Goal: Task Accomplishment & Management: Complete application form

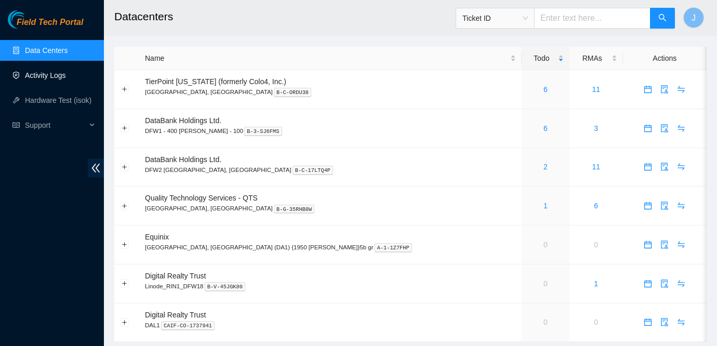
click at [59, 80] on link "Activity Logs" at bounding box center [45, 75] width 41 height 8
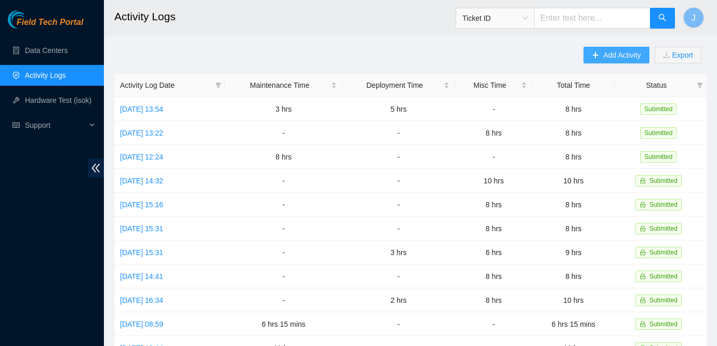
click at [635, 60] on span "Add Activity" at bounding box center [622, 54] width 37 height 11
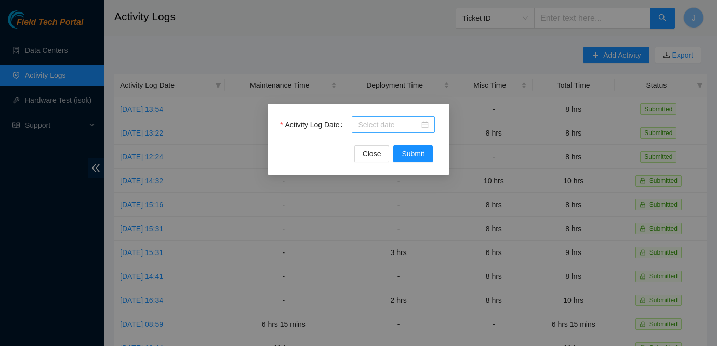
click at [426, 123] on div at bounding box center [393, 124] width 71 height 11
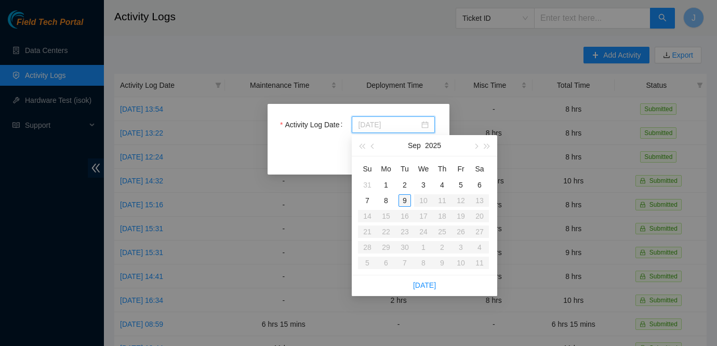
type input "[DATE]"
click at [404, 199] on div "9" at bounding box center [405, 200] width 12 height 12
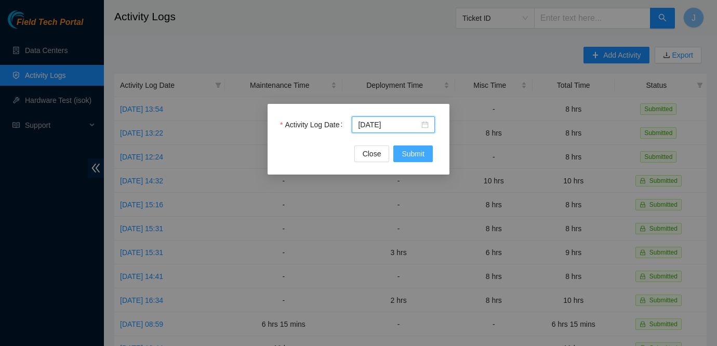
click at [420, 155] on span "Submit" at bounding box center [413, 153] width 23 height 11
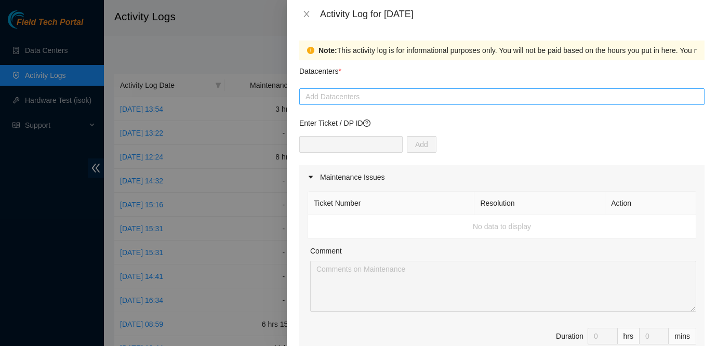
click at [401, 101] on div at bounding box center [502, 96] width 400 height 12
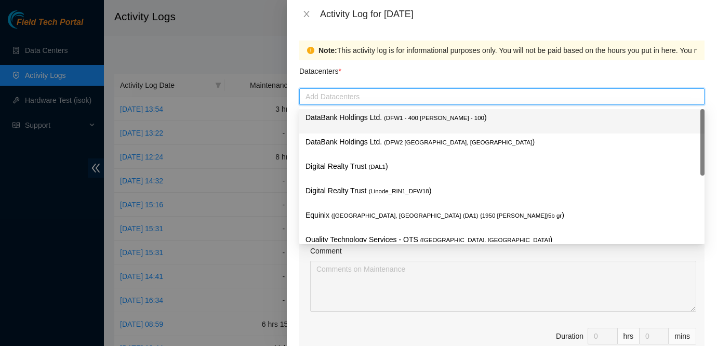
click at [390, 117] on span "( DFW1 - 400 [PERSON_NAME] - 100" at bounding box center [434, 118] width 100 height 6
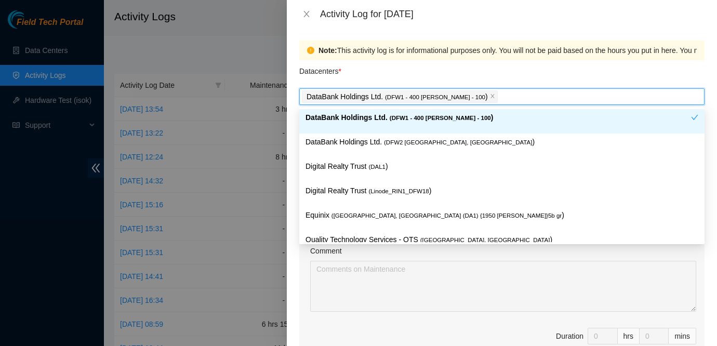
click at [471, 71] on div "Datacenters *" at bounding box center [501, 74] width 405 height 28
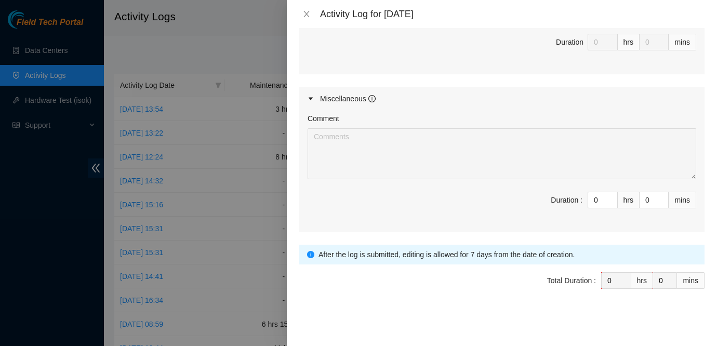
scroll to position [506, 0]
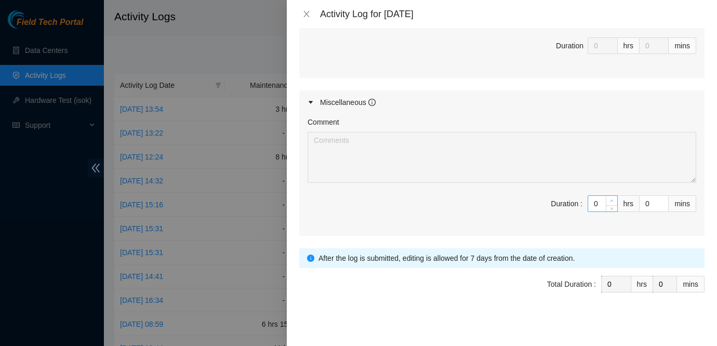
click at [613, 201] on span "up" at bounding box center [612, 201] width 6 height 6
type input "1"
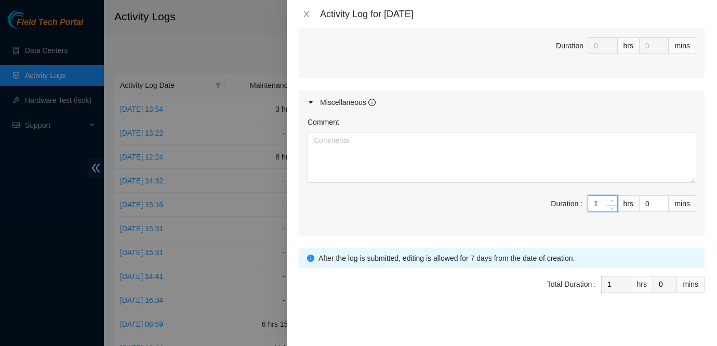
click at [613, 201] on span "up" at bounding box center [612, 201] width 6 height 6
type input "2"
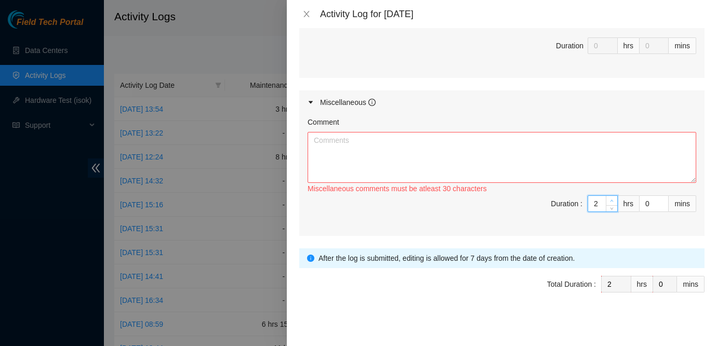
click at [613, 201] on span "up" at bounding box center [612, 201] width 6 height 6
type input "3"
type input "4"
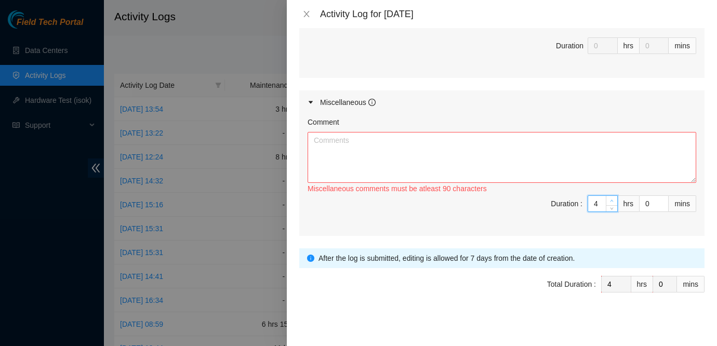
click at [613, 201] on span "up" at bounding box center [612, 201] width 6 height 6
type input "5"
type input "6"
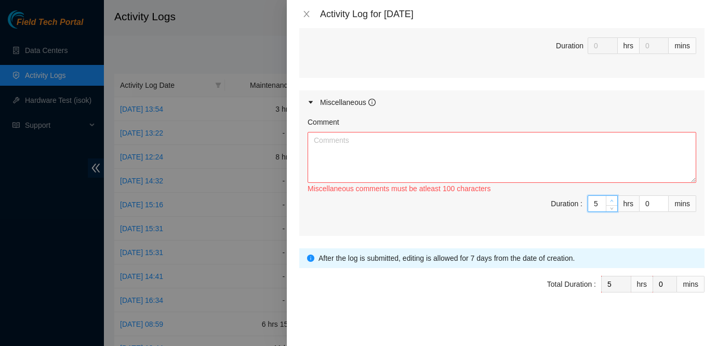
type input "6"
click at [613, 201] on span "up" at bounding box center [612, 201] width 6 height 6
type input "7"
click at [613, 201] on span "up" at bounding box center [612, 201] width 6 height 6
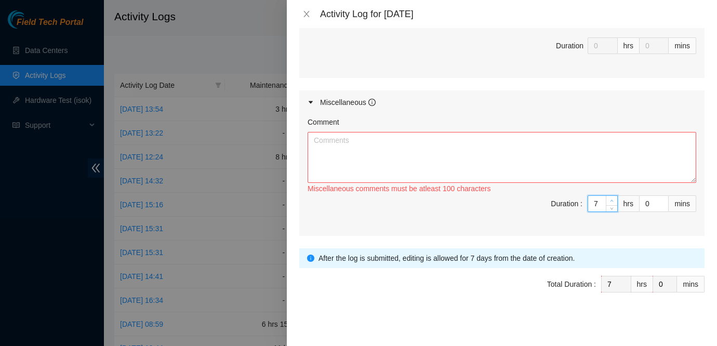
type input "8"
click at [613, 201] on span "up" at bounding box center [612, 201] width 6 height 6
click at [529, 151] on textarea "Comment" at bounding box center [502, 157] width 389 height 51
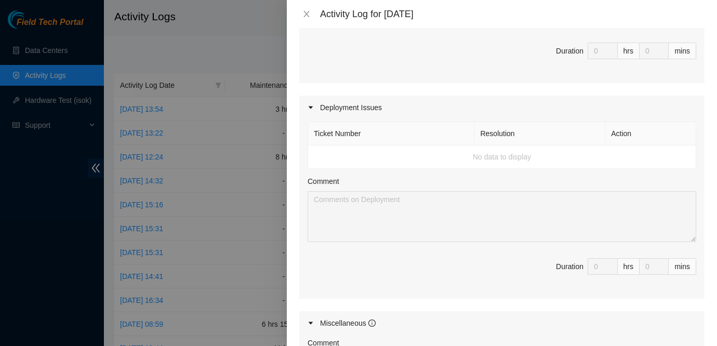
scroll to position [510, 0]
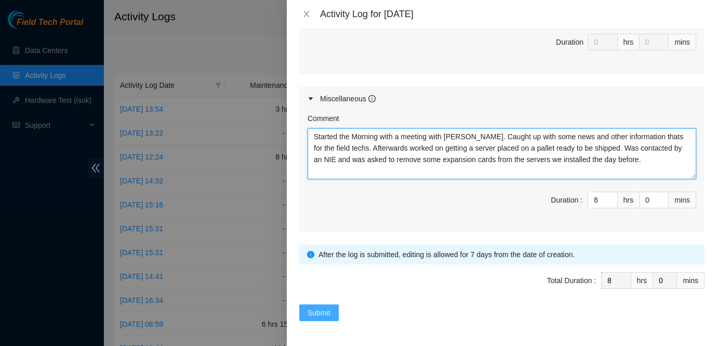
type textarea "Started the Morning with a meeting with [PERSON_NAME]. Caught up with some news…"
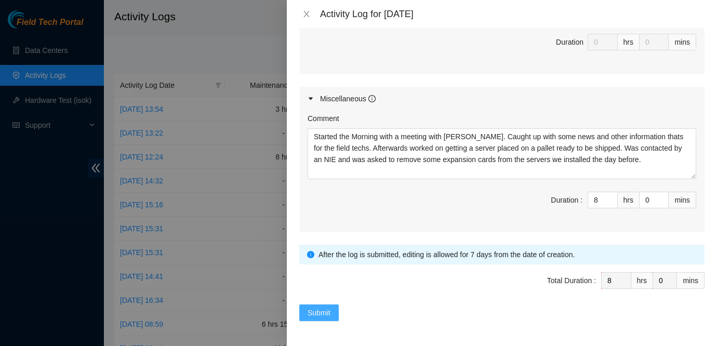
click at [322, 312] on span "Submit" at bounding box center [319, 312] width 23 height 11
